Goal: Information Seeking & Learning: Learn about a topic

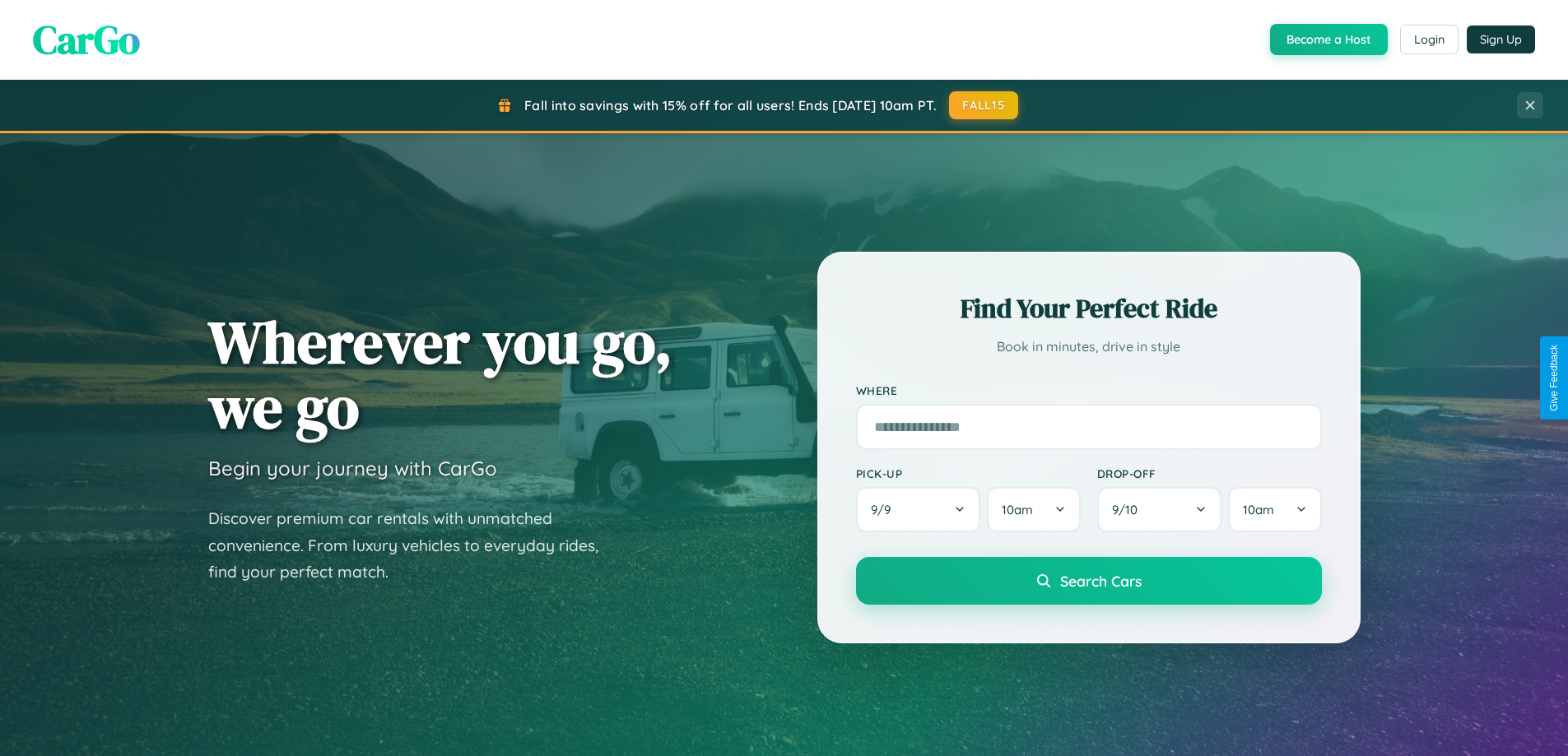
scroll to position [2643, 0]
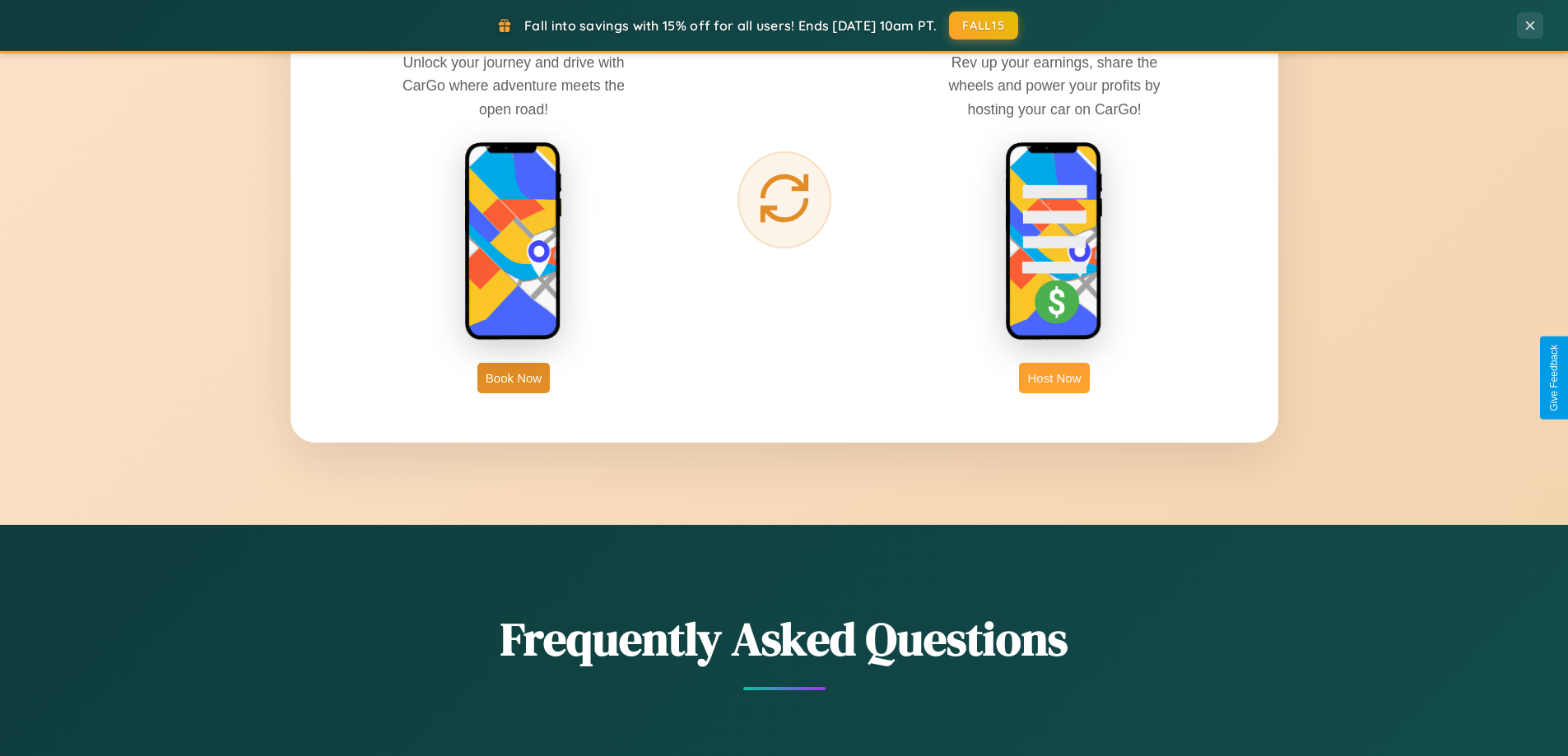
click at [1054, 378] on button "Host Now" at bounding box center [1054, 378] width 70 height 31
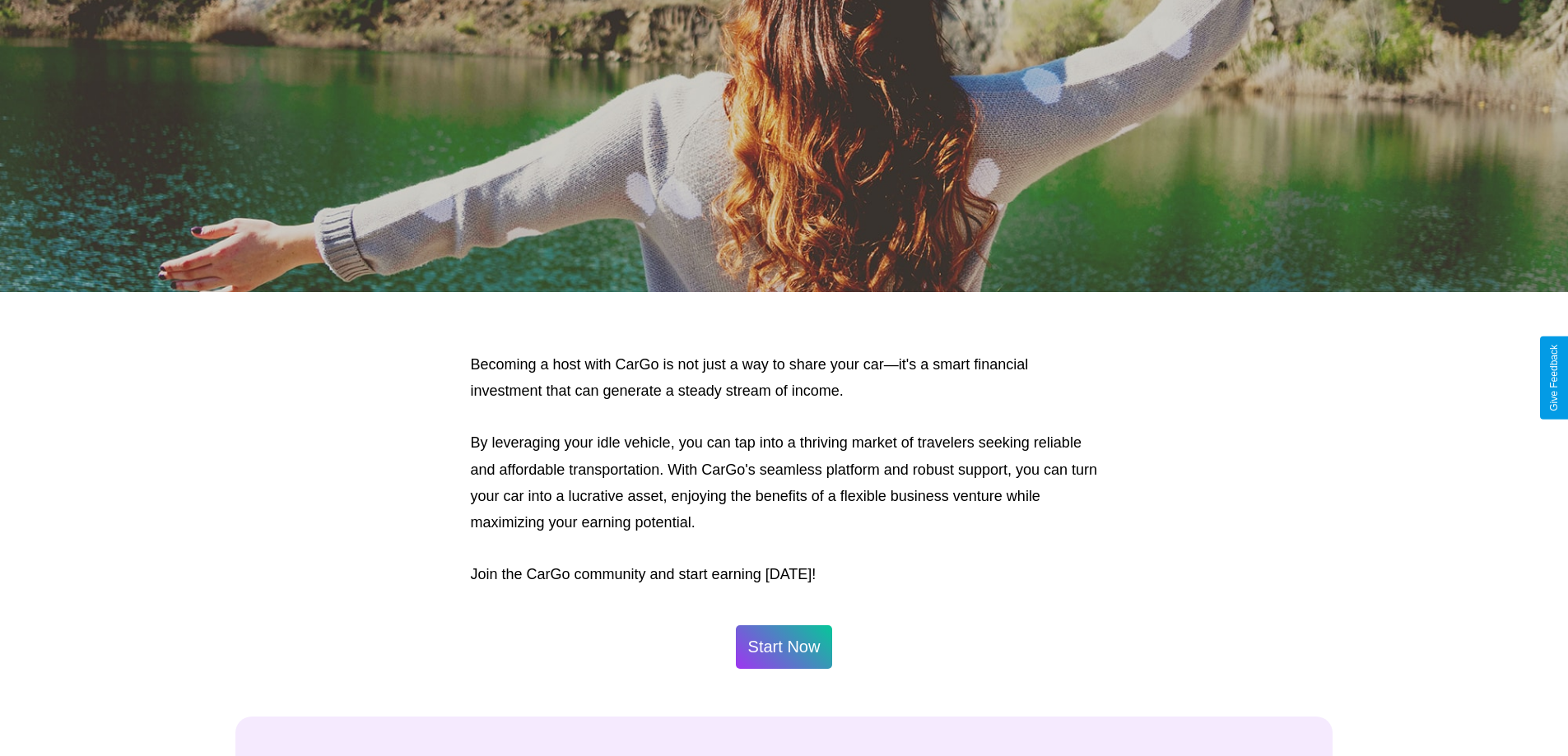
scroll to position [2223, 0]
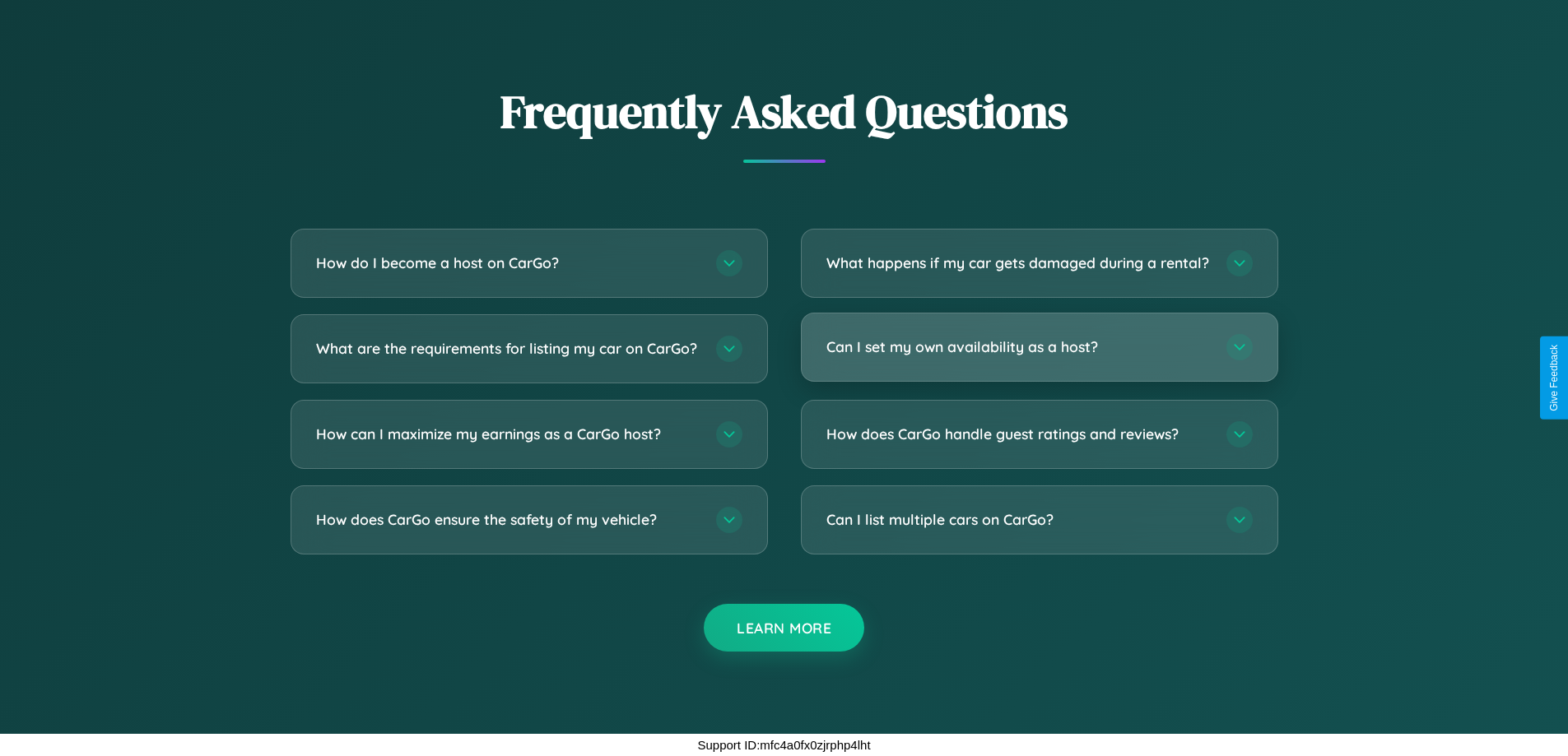
click at [1039, 347] on h3 "Can I set my own availability as a host?" at bounding box center [1018, 347] width 383 height 21
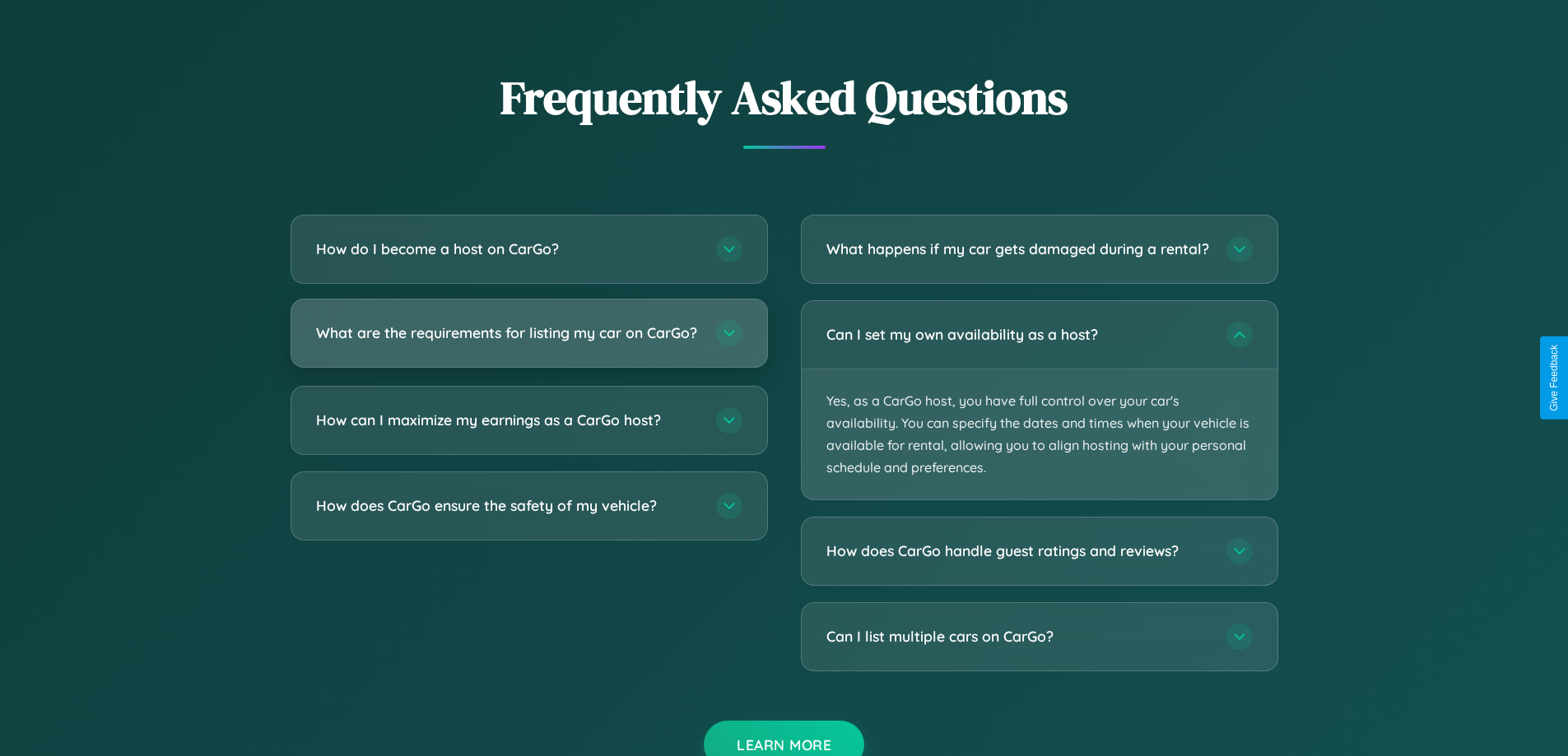
click at [528, 340] on h3 "What are the requirements for listing my car on CarGo?" at bounding box center [508, 333] width 383 height 21
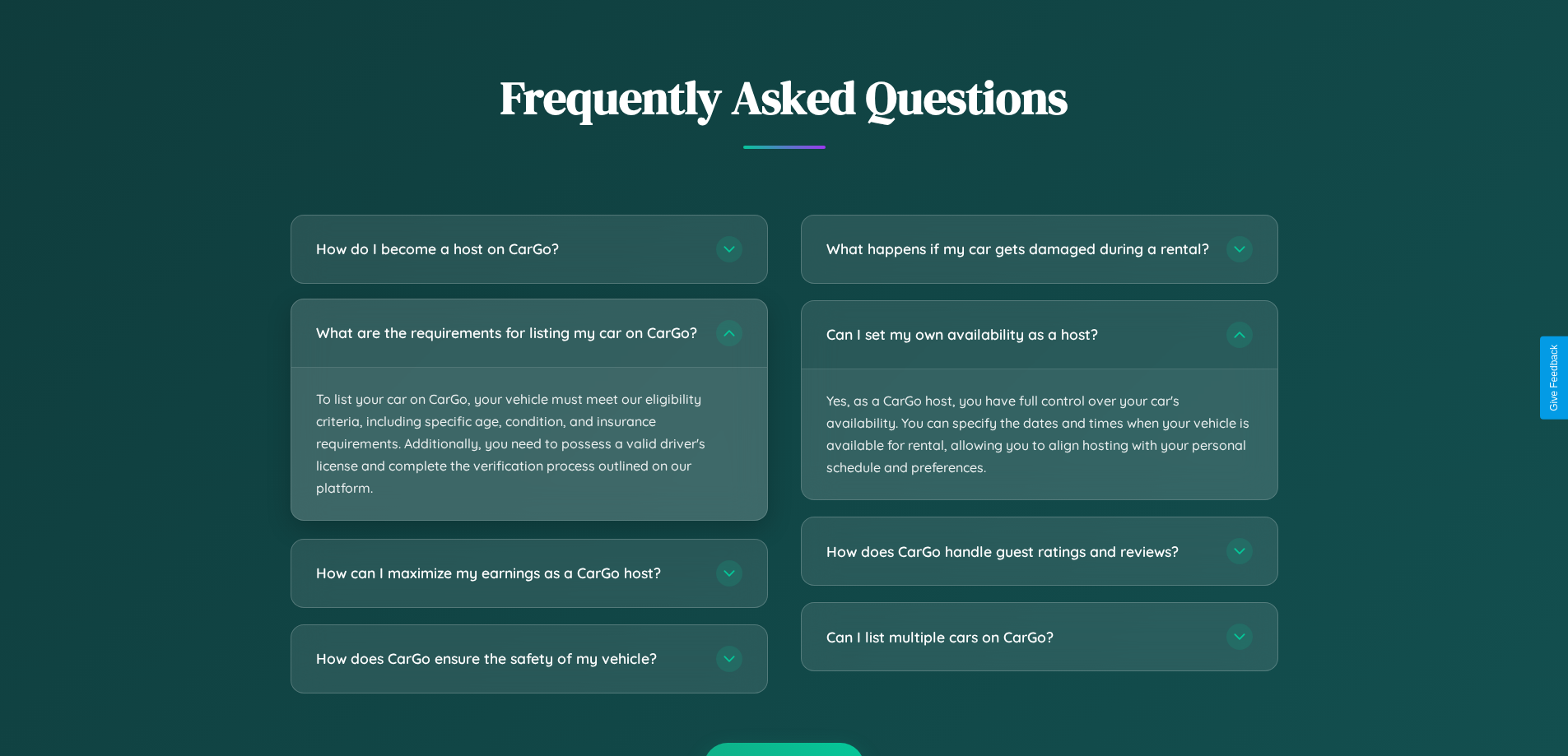
click at [528, 416] on p "To list your car on CarGo, your vehicle must meet our eligibility criteria, inc…" at bounding box center [529, 443] width 476 height 153
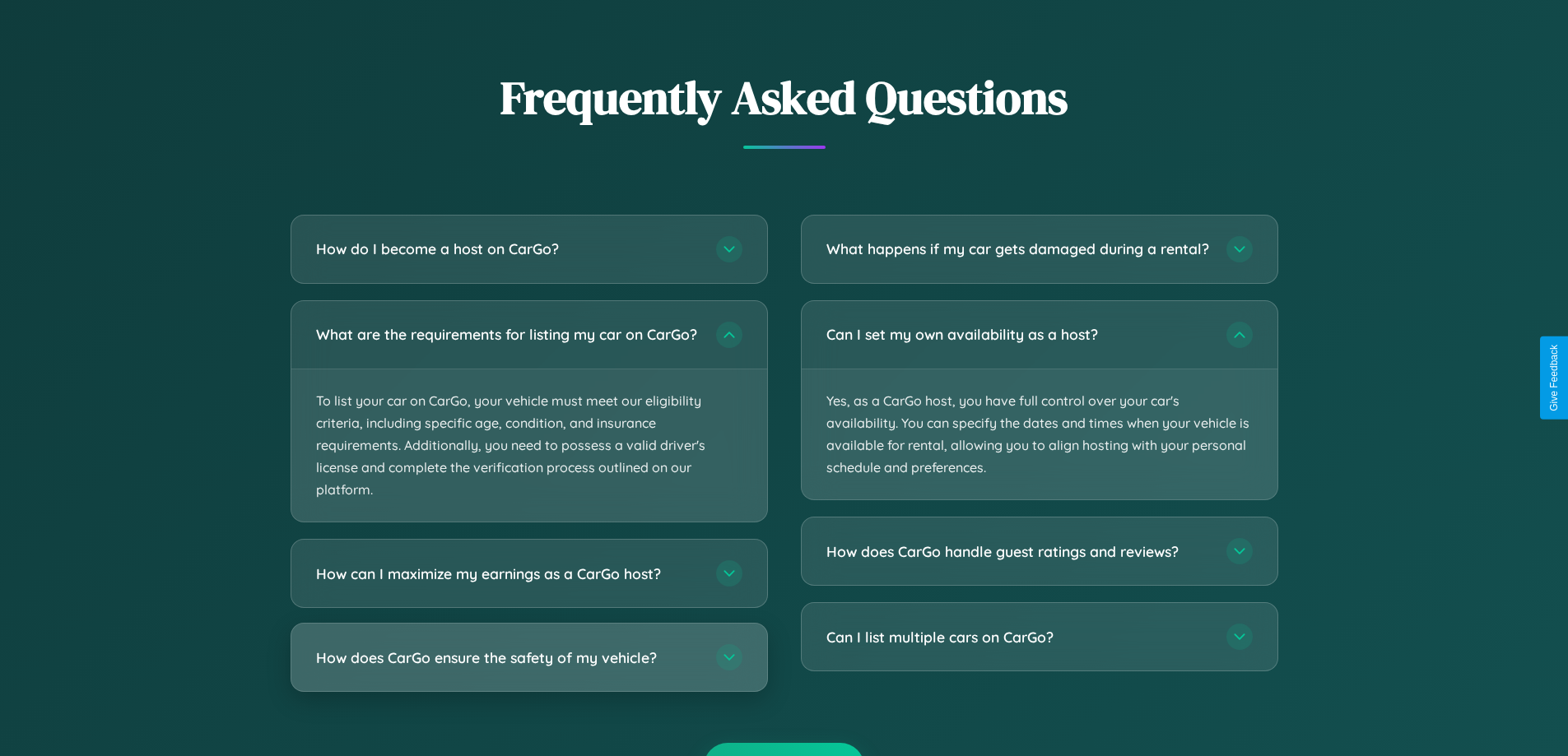
click at [528, 668] on h3 "How does CarGo ensure the safety of my vehicle?" at bounding box center [508, 658] width 383 height 21
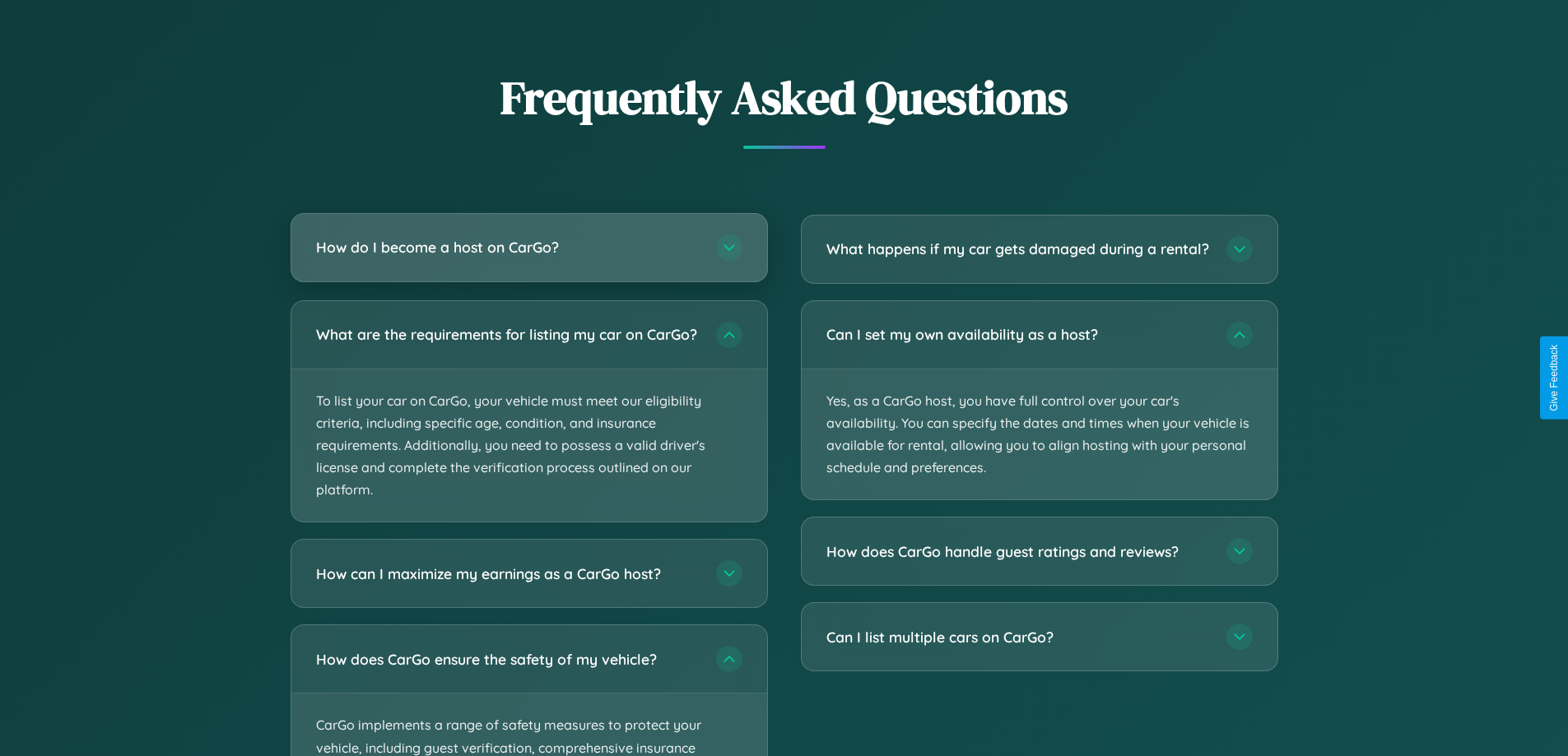
click at [528, 249] on h3 "How do I become a host on CarGo?" at bounding box center [508, 247] width 383 height 21
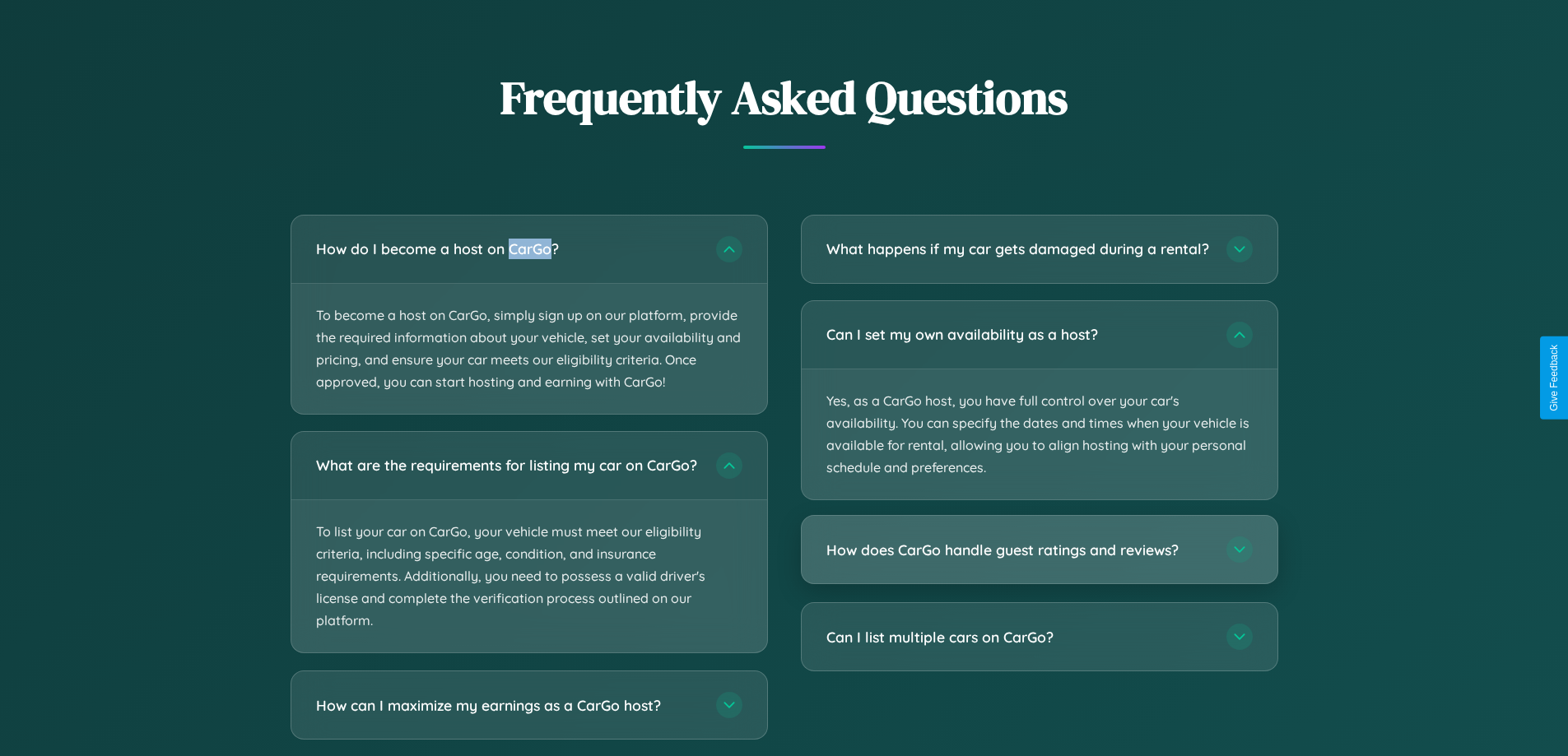
click at [1039, 560] on h3 "How does CarGo handle guest ratings and reviews?" at bounding box center [1018, 550] width 383 height 21
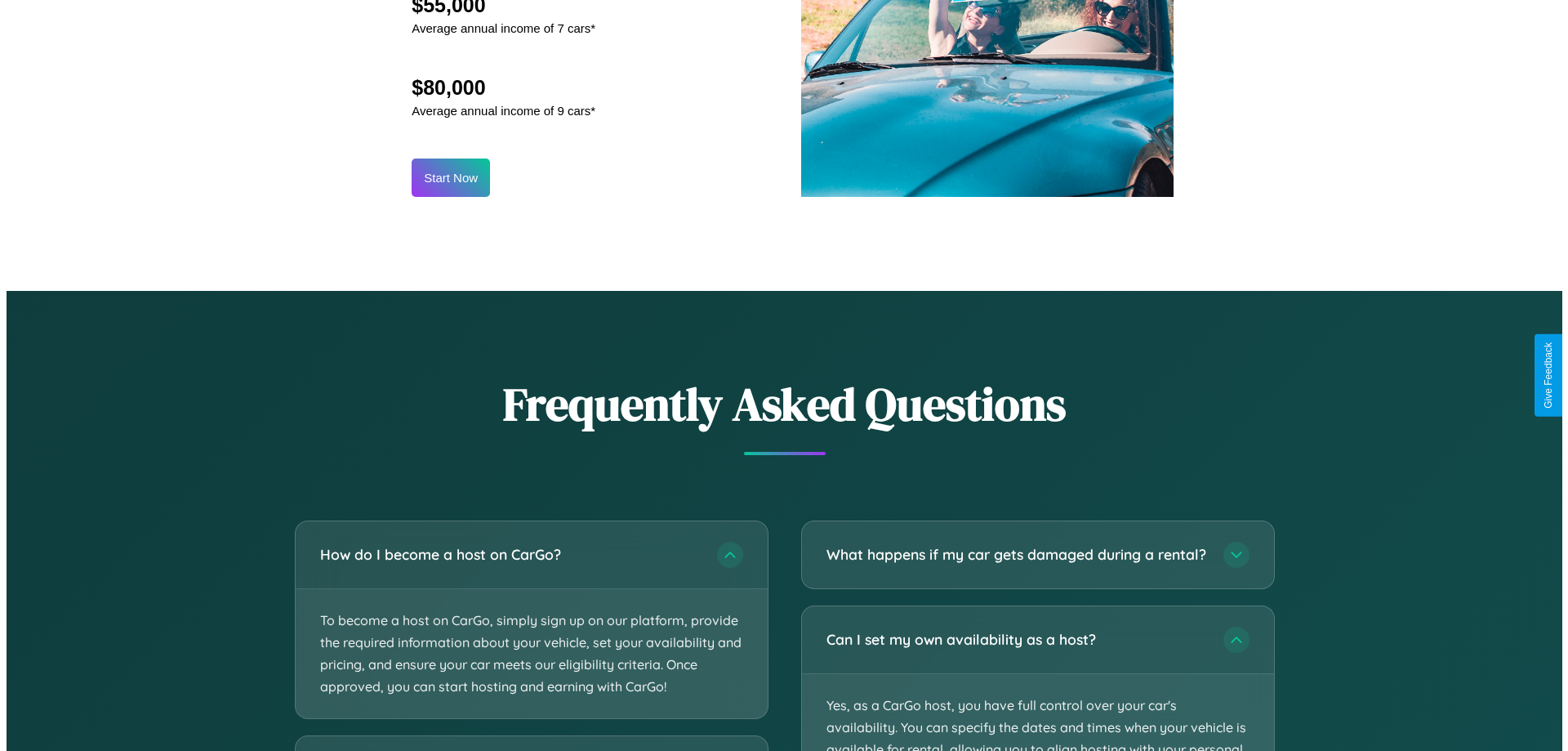
scroll to position [1704, 0]
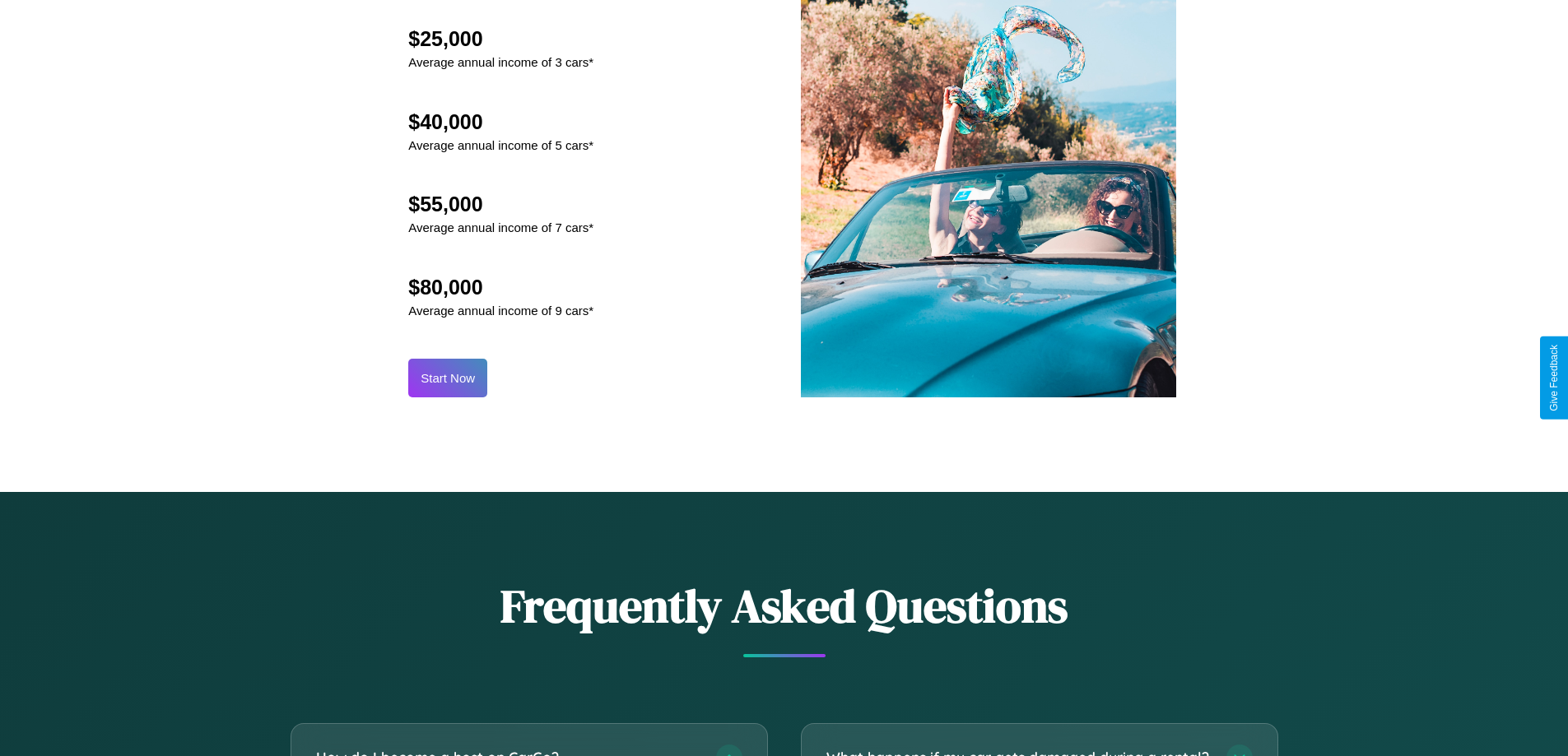
click at [448, 378] on button "Start Now" at bounding box center [447, 378] width 79 height 38
